Goal: Navigation & Orientation: Find specific page/section

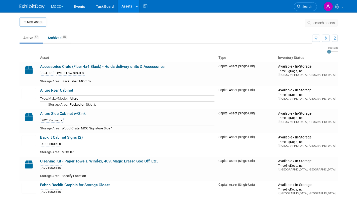
click at [60, 6] on button "M&CC" at bounding box center [60, 5] width 19 height 11
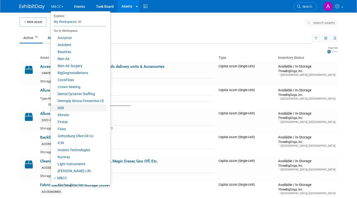
click at [65, 107] on link "DSX" at bounding box center [79, 107] width 56 height 7
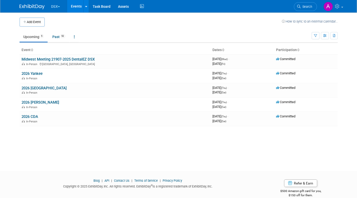
click at [52, 61] on link "Midwest Meeting 21907-2025 DentalEZ DSX" at bounding box center [58, 59] width 73 height 5
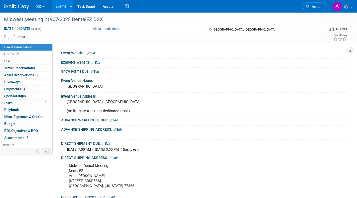
click at [80, 32] on div "[DATE] to [DATE] (3 days) [DATE] to [DATE] Committed Committed Considering Not …" at bounding box center [175, 30] width 351 height 8
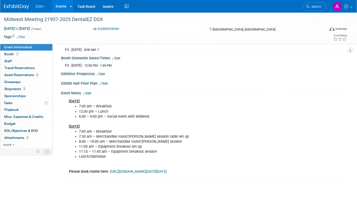
scroll to position [164, 0]
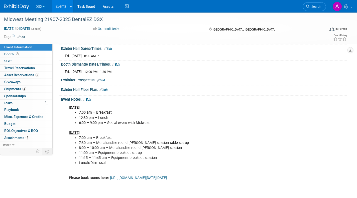
click at [50, 179] on div "Event Information Event Info Booth Booth 0 Staff 0 Staff 0 Travel Reservations …" at bounding box center [178, 16] width 357 height 337
